Goal: Use online tool/utility: Use online tool/utility

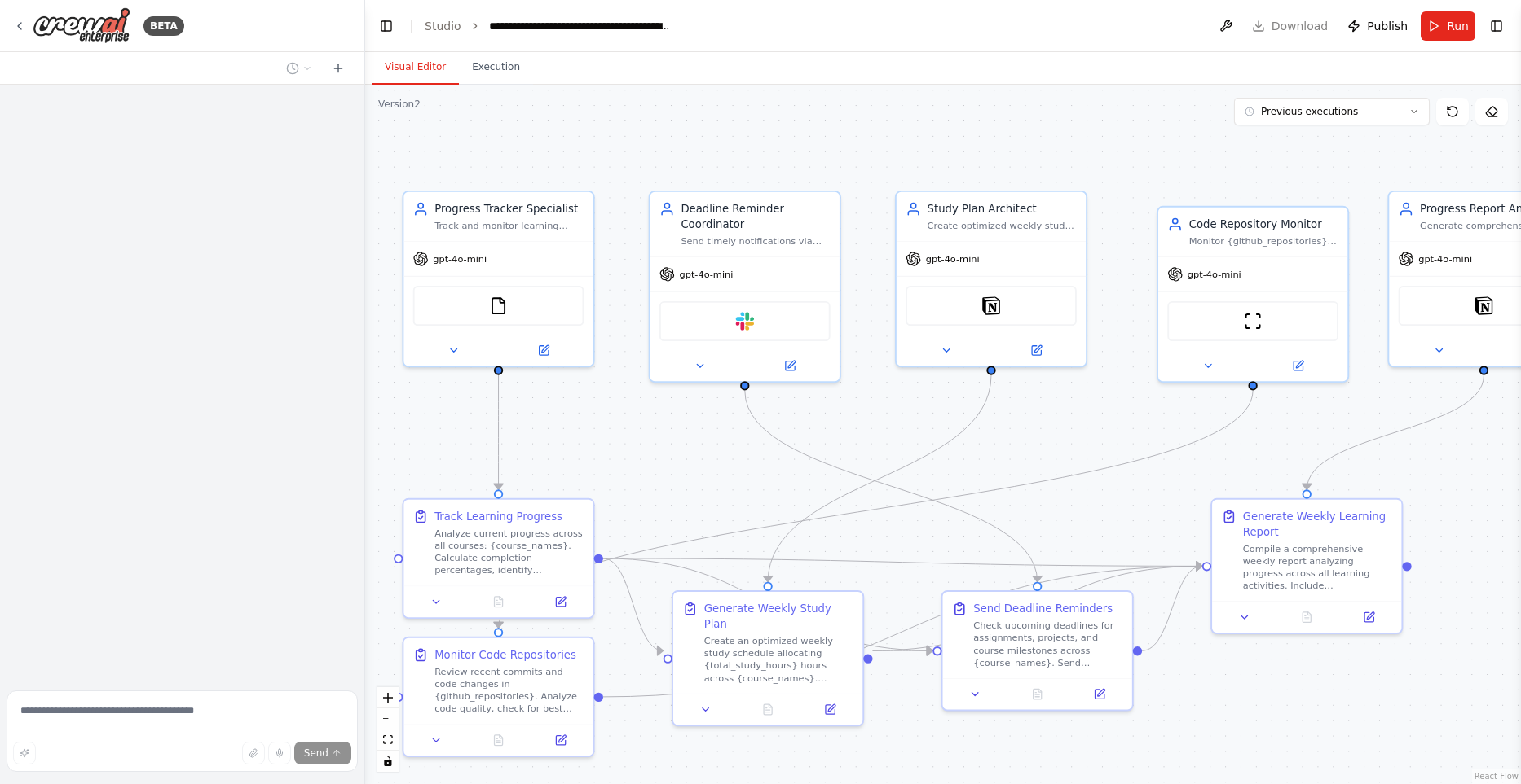
drag, startPoint x: 1083, startPoint y: 431, endPoint x: 999, endPoint y: 440, distance: 84.5
click at [999, 440] on div ".deletable-edge-delete-btn { width: 20px; height: 20px; border: 0px solid #ffff…" at bounding box center [943, 435] width 1155 height 700
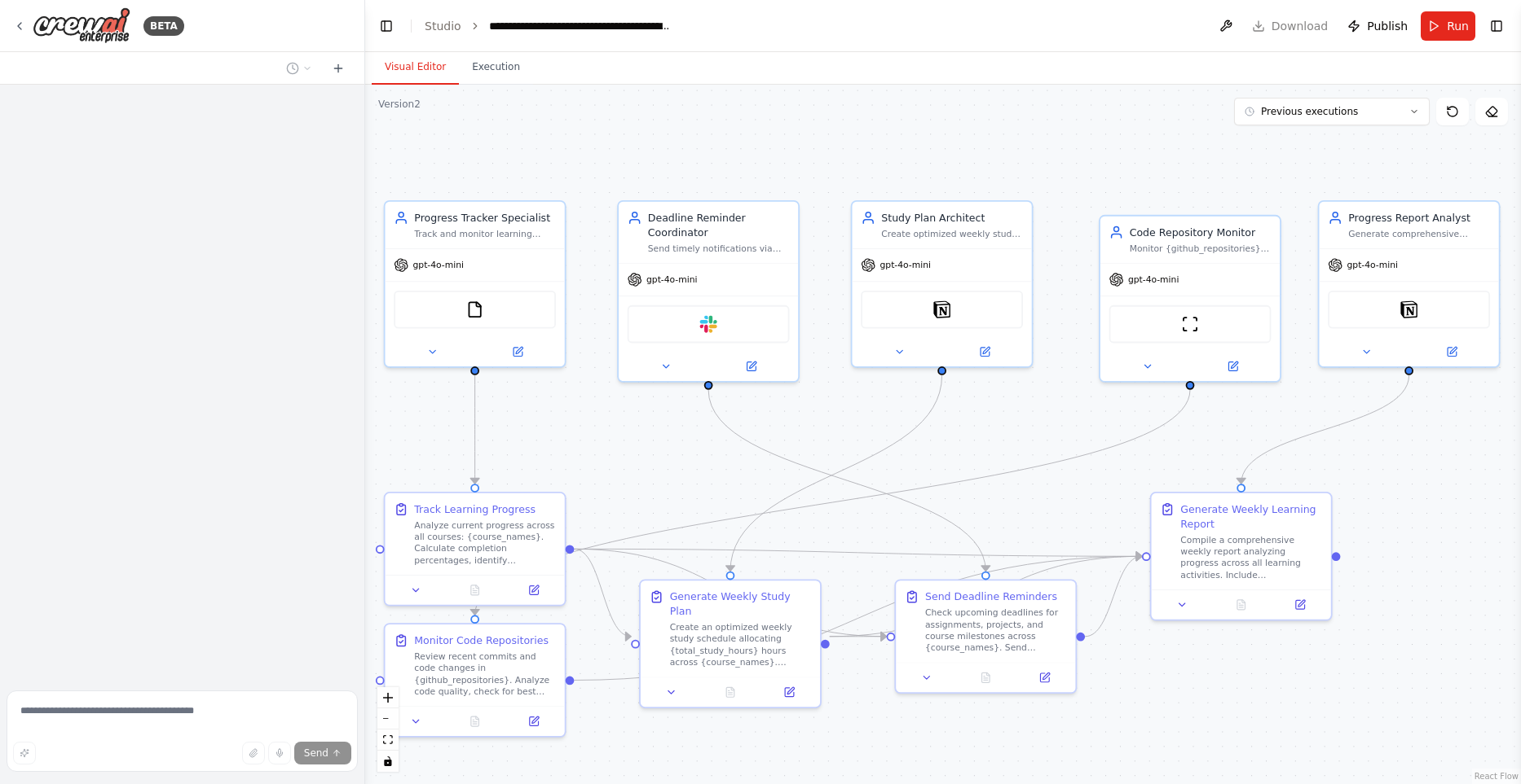
drag, startPoint x: 979, startPoint y: 465, endPoint x: 933, endPoint y: 460, distance: 46.3
click at [933, 460] on div ".deletable-edge-delete-btn { width: 20px; height: 20px; border: 0px solid #ffff…" at bounding box center [943, 435] width 1155 height 700
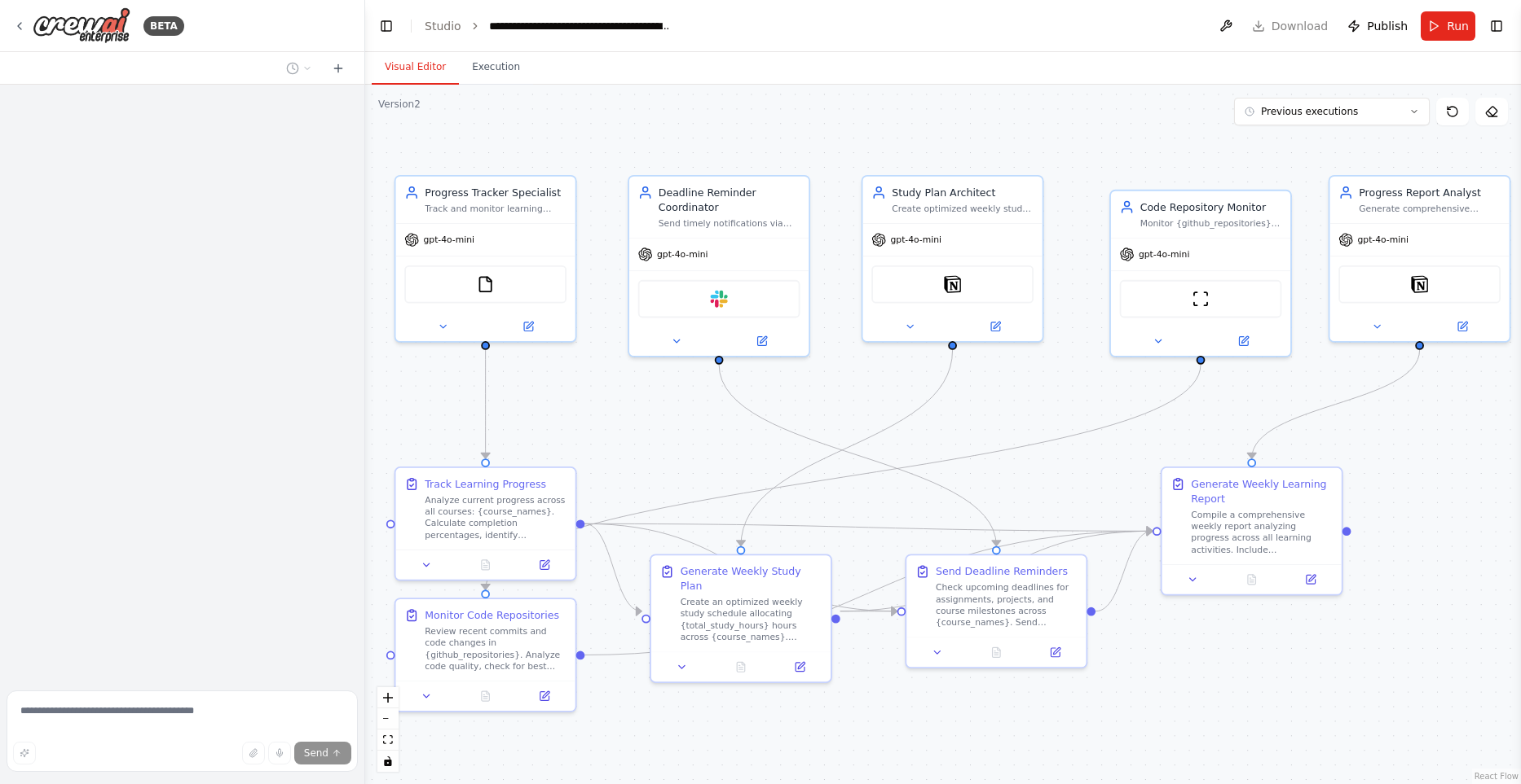
drag, startPoint x: 933, startPoint y: 460, endPoint x: 945, endPoint y: 433, distance: 29.5
click at [945, 433] on div ".deletable-edge-delete-btn { width: 20px; height: 20px; border: 0px solid #ffff…" at bounding box center [943, 435] width 1155 height 700
